Goal: Information Seeking & Learning: Check status

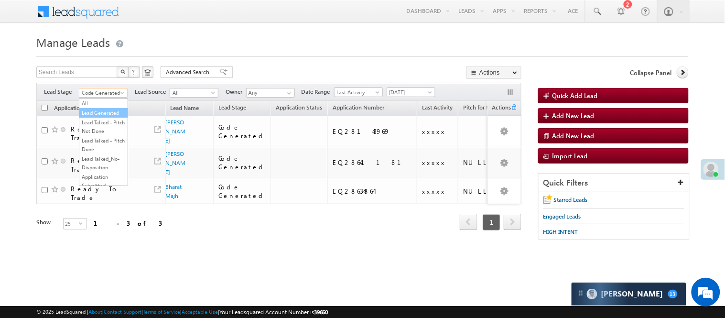
click at [115, 117] on link "Lead Generated" at bounding box center [103, 113] width 48 height 9
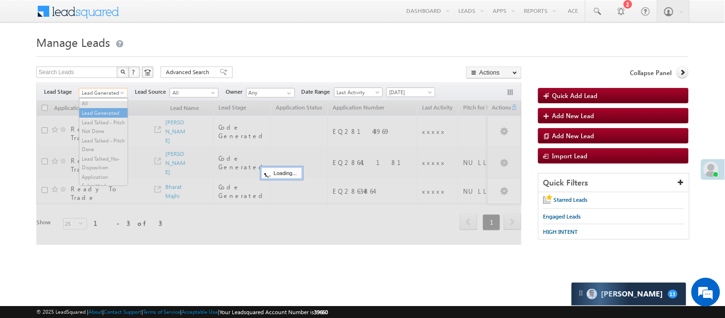
click at [108, 89] on span "Lead Generated" at bounding box center [101, 92] width 45 height 9
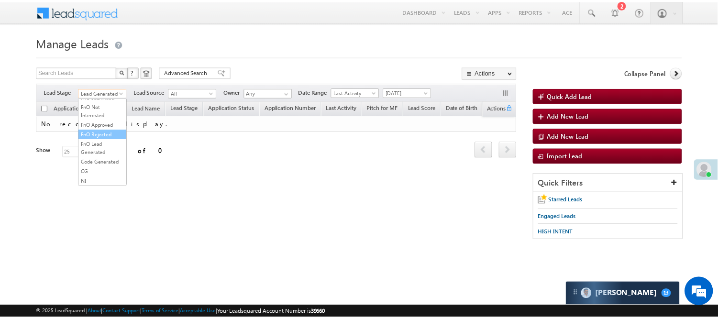
scroll to position [237, 0]
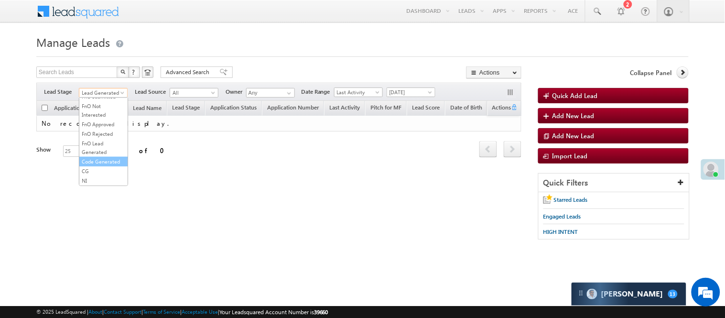
click at [94, 157] on link "Code Generated" at bounding box center [103, 161] width 48 height 9
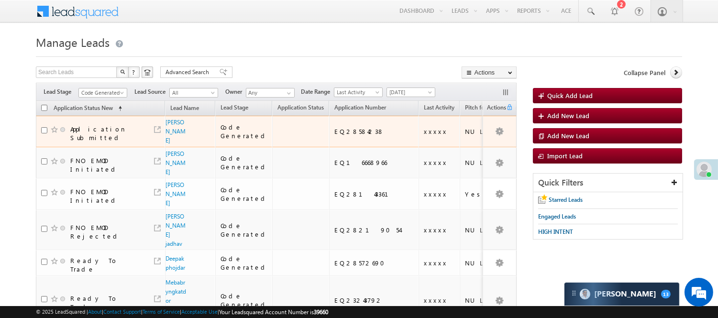
scroll to position [53, 0]
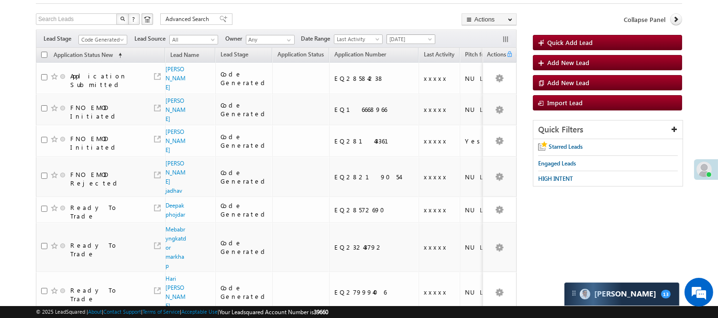
click at [429, 41] on span at bounding box center [431, 41] width 8 height 8
click at [414, 72] on link "[DATE]" at bounding box center [413, 70] width 48 height 9
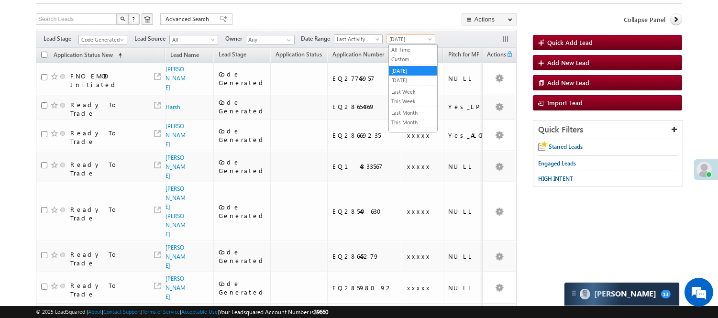
click at [412, 39] on span "[DATE]" at bounding box center [409, 39] width 45 height 9
click at [415, 79] on link "[DATE]" at bounding box center [413, 80] width 48 height 9
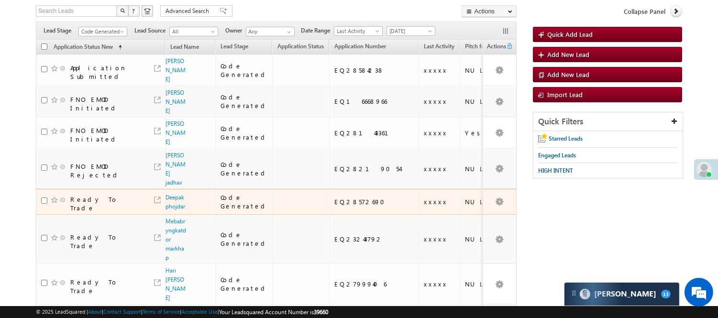
scroll to position [0, 0]
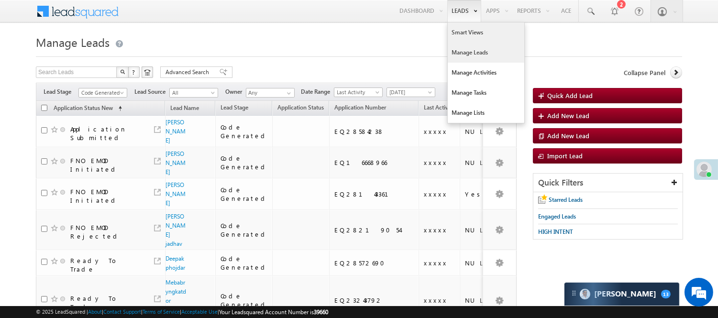
click at [476, 39] on link "Smart Views" at bounding box center [486, 32] width 77 height 20
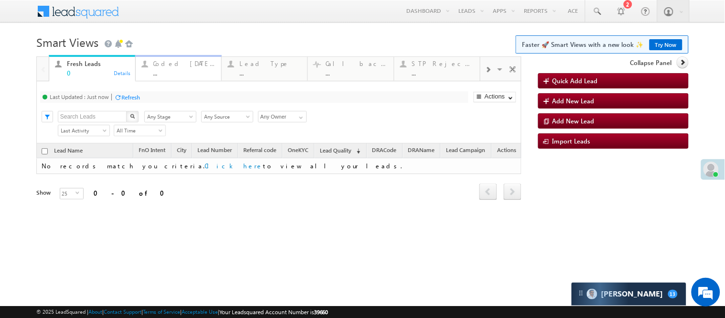
click at [173, 74] on div "..." at bounding box center [184, 72] width 62 height 7
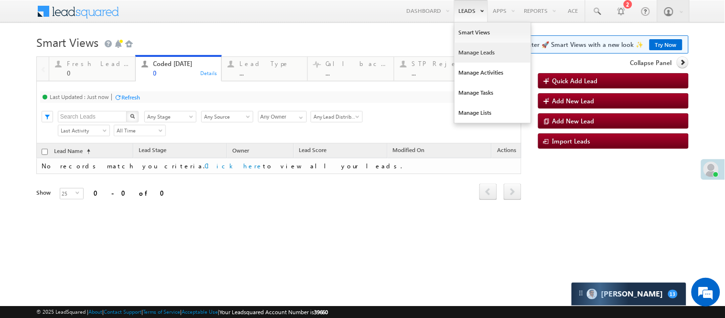
click at [480, 51] on link "Manage Leads" at bounding box center [493, 53] width 77 height 20
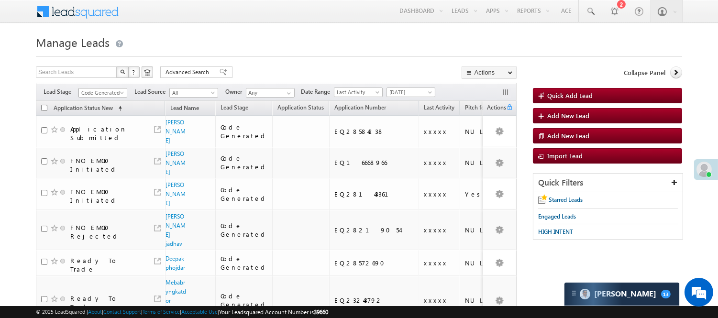
click at [121, 97] on span at bounding box center [123, 95] width 8 height 8
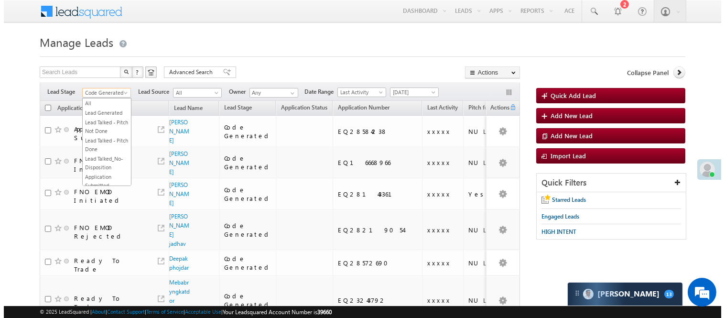
scroll to position [237, 0]
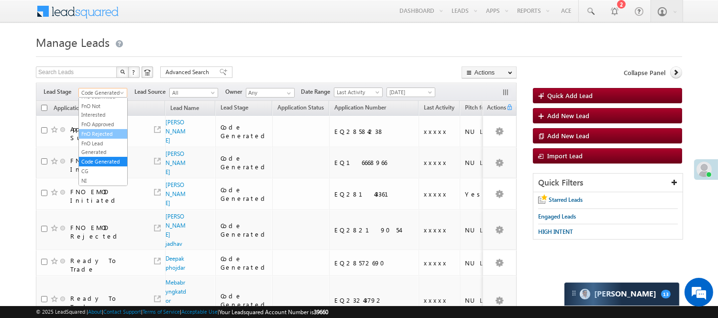
click at [111, 130] on link "FnO Rejected" at bounding box center [103, 134] width 48 height 9
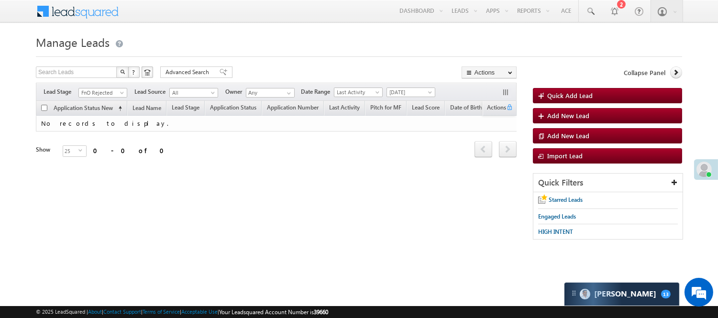
click at [106, 86] on div "Filters Lead Stage All Lead Generated Lead Talked - Pitch Not Done Lead Talked …" at bounding box center [276, 92] width 481 height 18
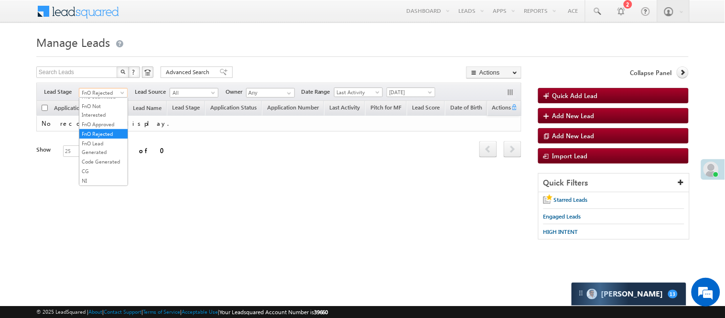
click at [109, 93] on span "FnO Rejected" at bounding box center [101, 92] width 45 height 9
click at [99, 157] on link "Code Generated" at bounding box center [103, 161] width 48 height 9
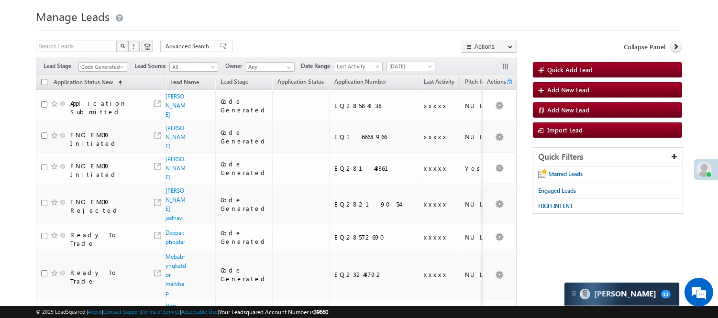
scroll to position [0, 0]
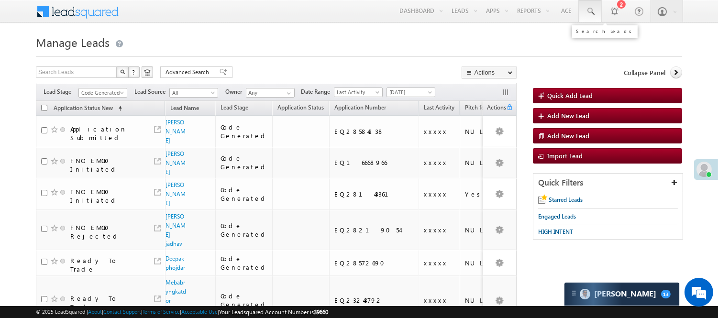
drag, startPoint x: 594, startPoint y: 13, endPoint x: 594, endPoint y: 22, distance: 8.1
click at [594, 14] on link at bounding box center [590, 11] width 23 height 22
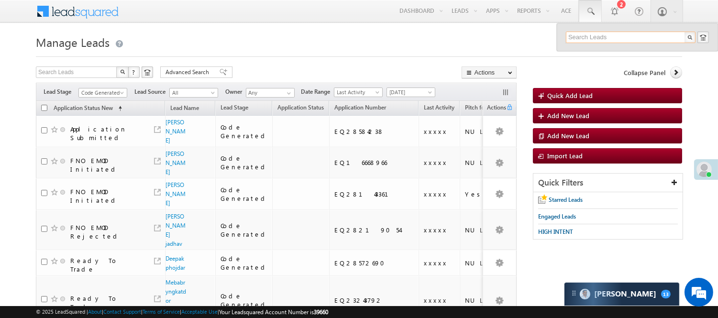
click at [600, 35] on input "text" at bounding box center [631, 37] width 130 height 11
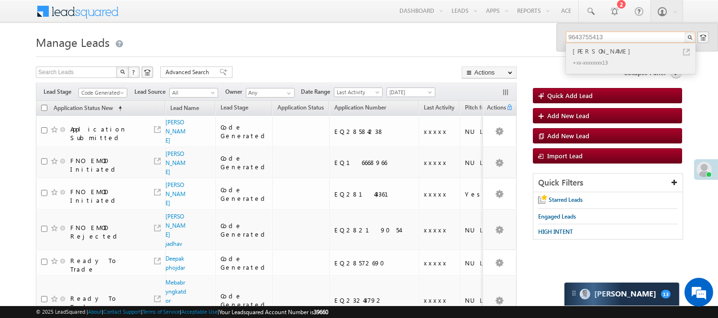
type input "9643755413"
click at [613, 47] on div "[PERSON_NAME]" at bounding box center [634, 51] width 128 height 11
